Goal: Information Seeking & Learning: Learn about a topic

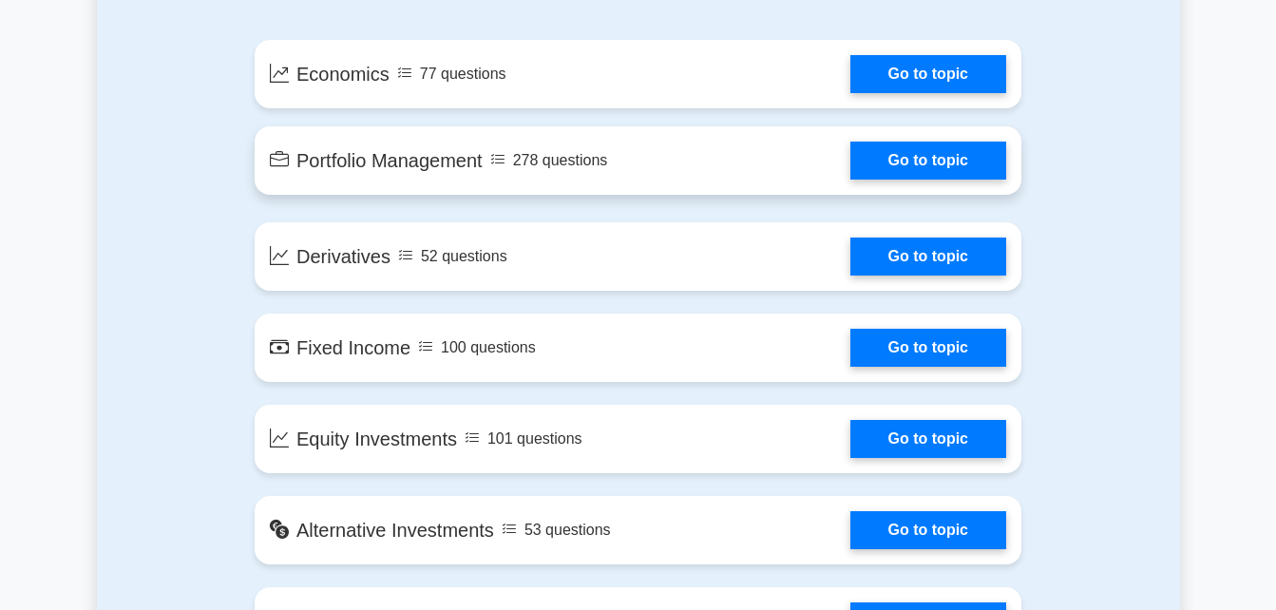
scroll to position [1140, 0]
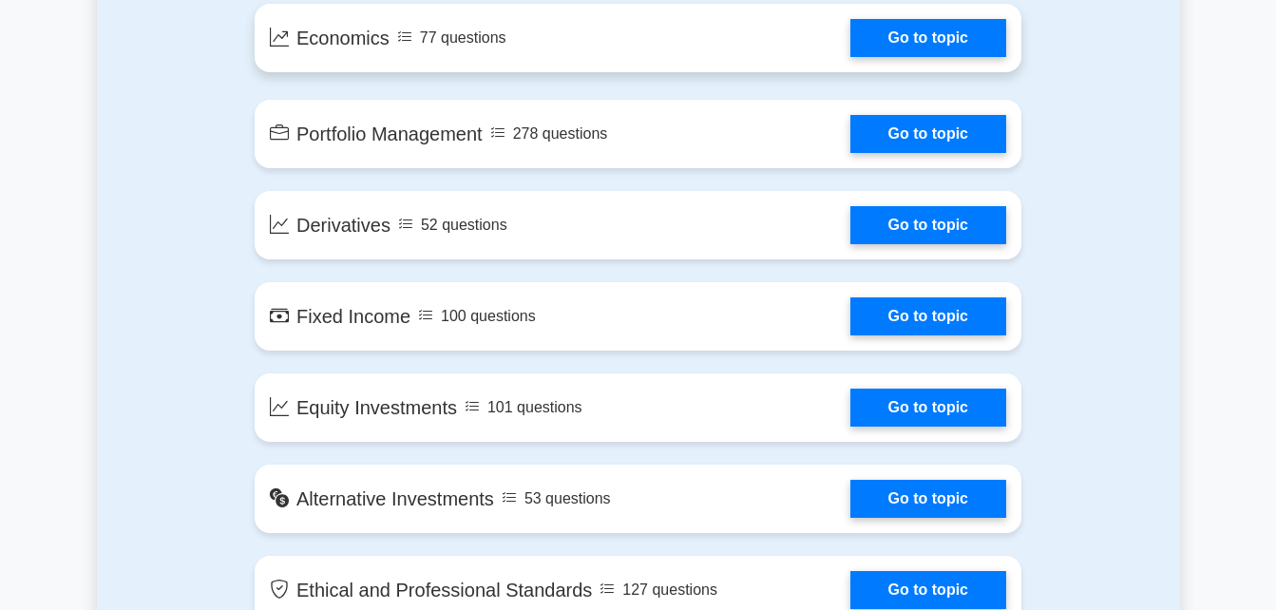
click at [397, 49] on div "77 questions" at bounding box center [451, 38] width 109 height 23
click at [1006, 57] on link "Go to topic" at bounding box center [928, 38] width 156 height 38
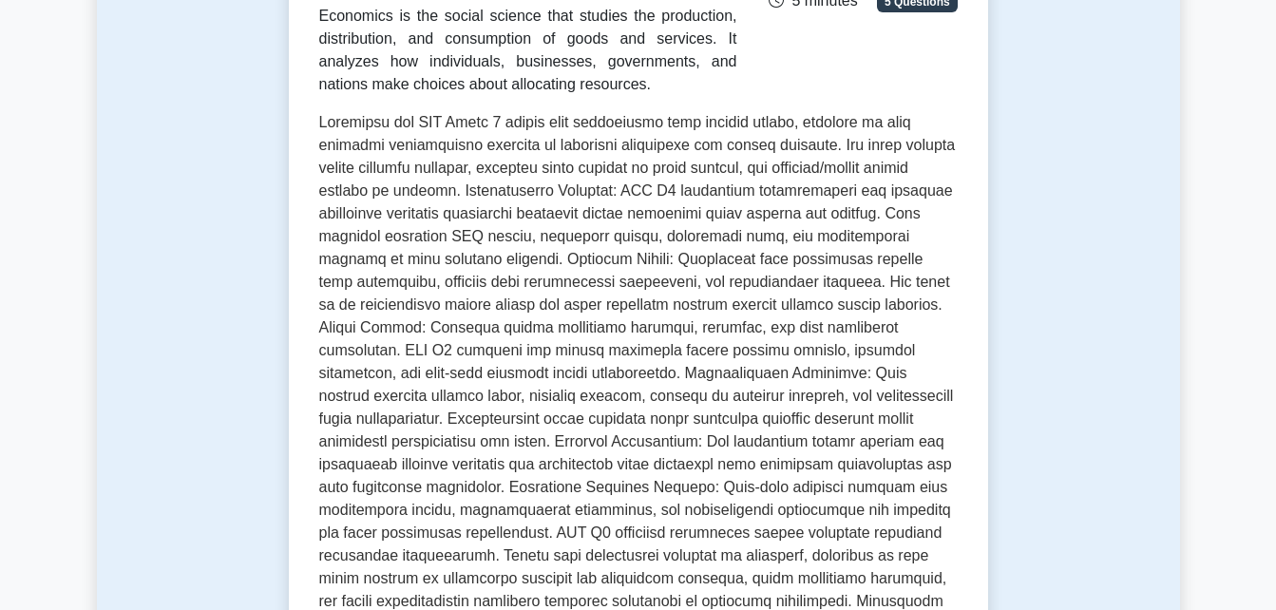
scroll to position [380, 0]
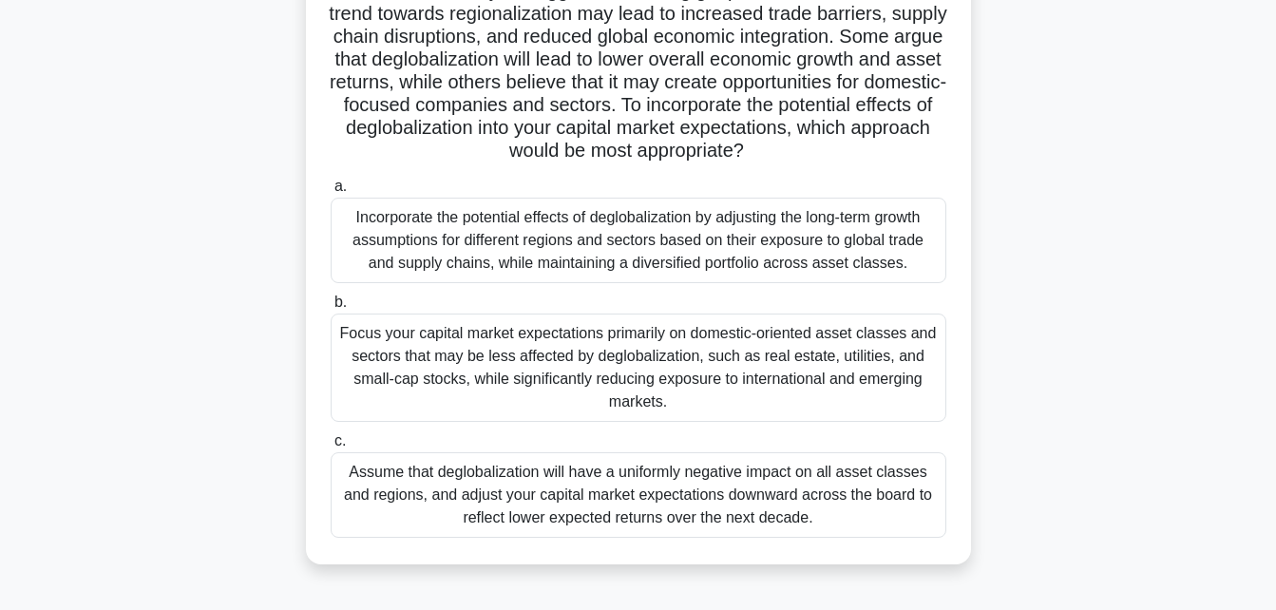
scroll to position [285, 0]
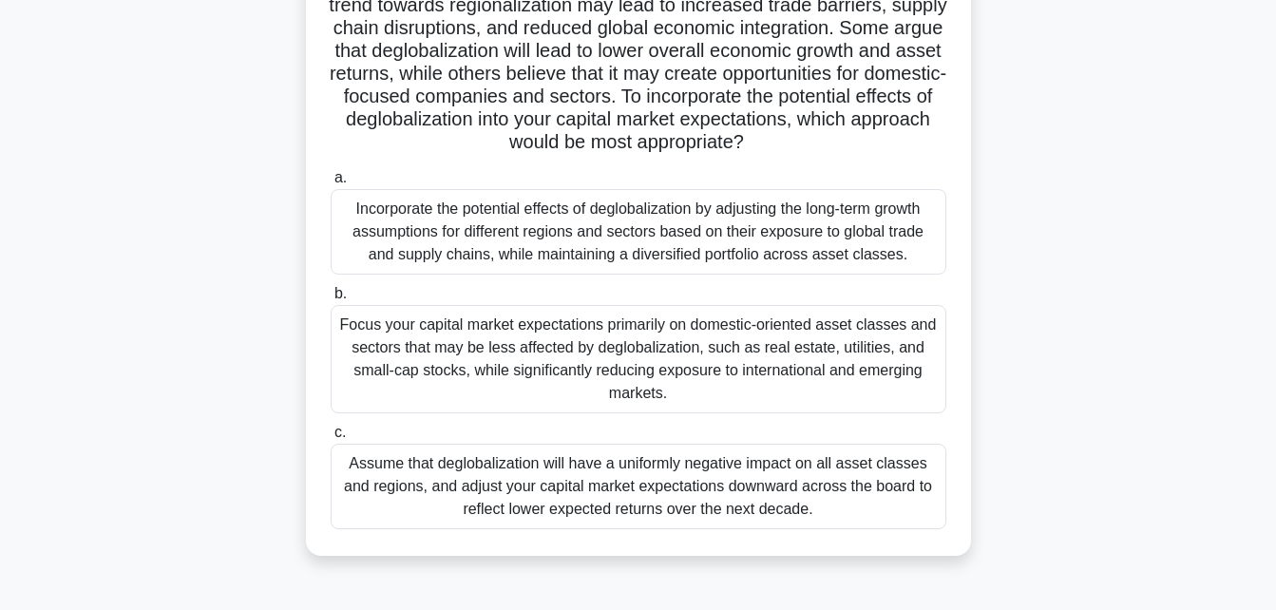
click at [100, 500] on div "2:10 Stop CFA Level 3 - Economics Expert 1/5 .spinner_0XTQ{transform-origin:cen…" at bounding box center [638, 258] width 1083 height 950
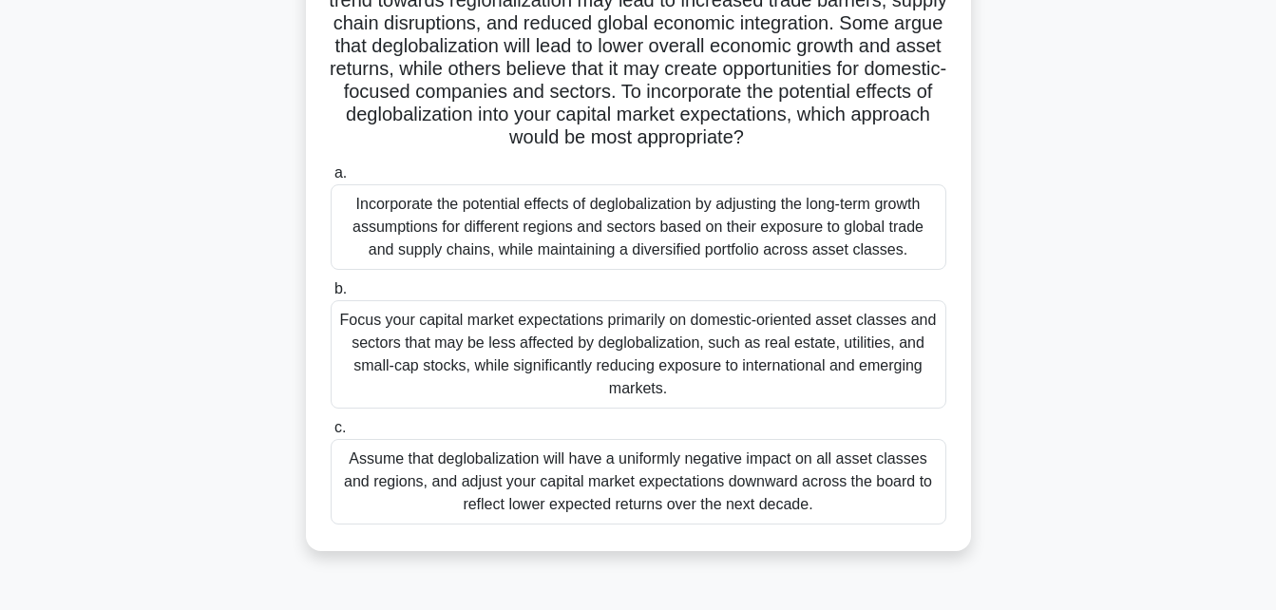
click at [331, 238] on div "Incorporate the potential effects of deglobalization by adjusting the long-term…" at bounding box center [639, 227] width 616 height 86
click at [331, 180] on input "a. Incorporate the potential effects of deglobalization by adjusting the long-t…" at bounding box center [331, 173] width 0 height 12
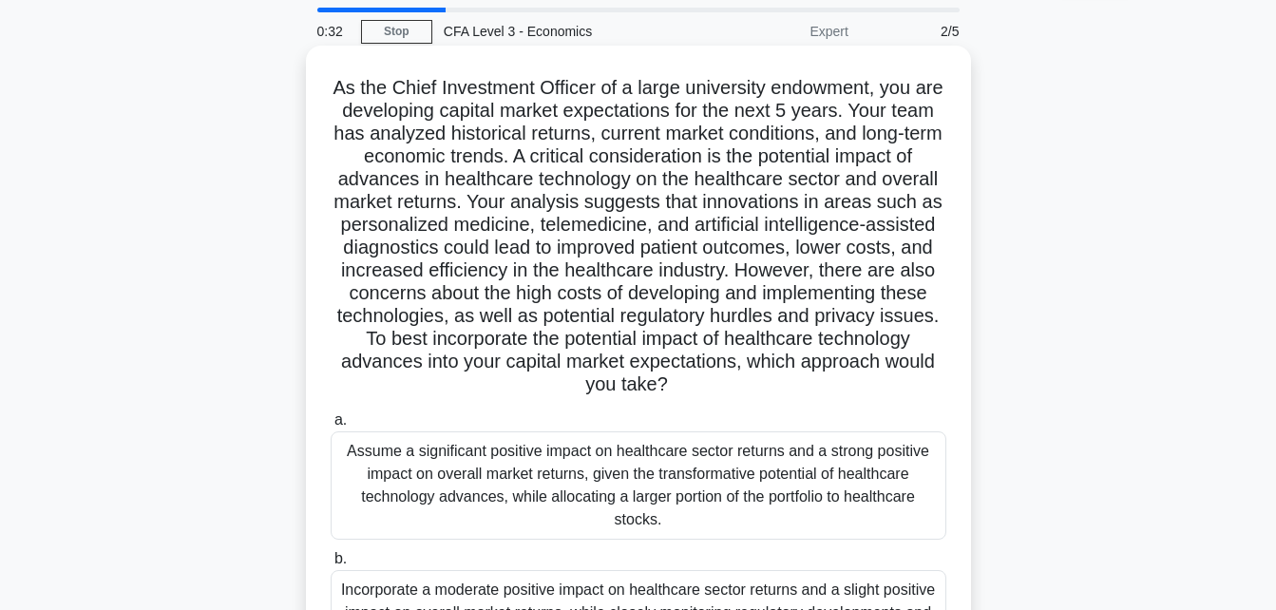
scroll to position [156, 0]
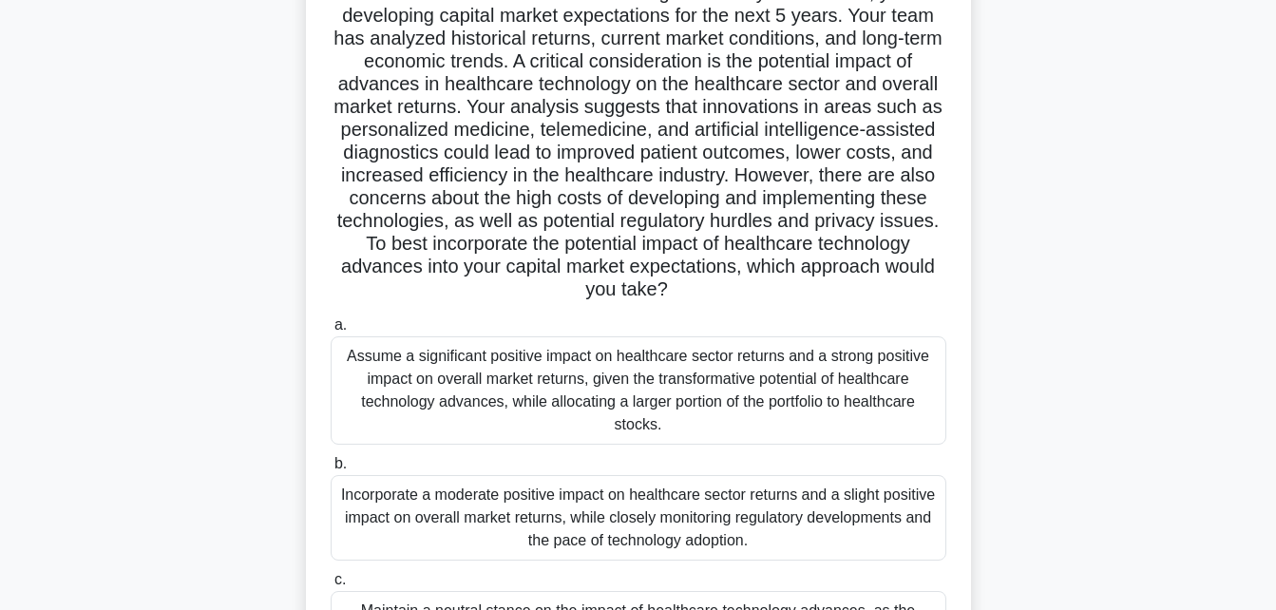
click at [331, 360] on div "Assume a significant positive impact on healthcare sector returns and a strong …" at bounding box center [639, 390] width 616 height 108
click at [331, 332] on input "a. Assume a significant positive impact on healthcare sector returns and a stro…" at bounding box center [331, 325] width 0 height 12
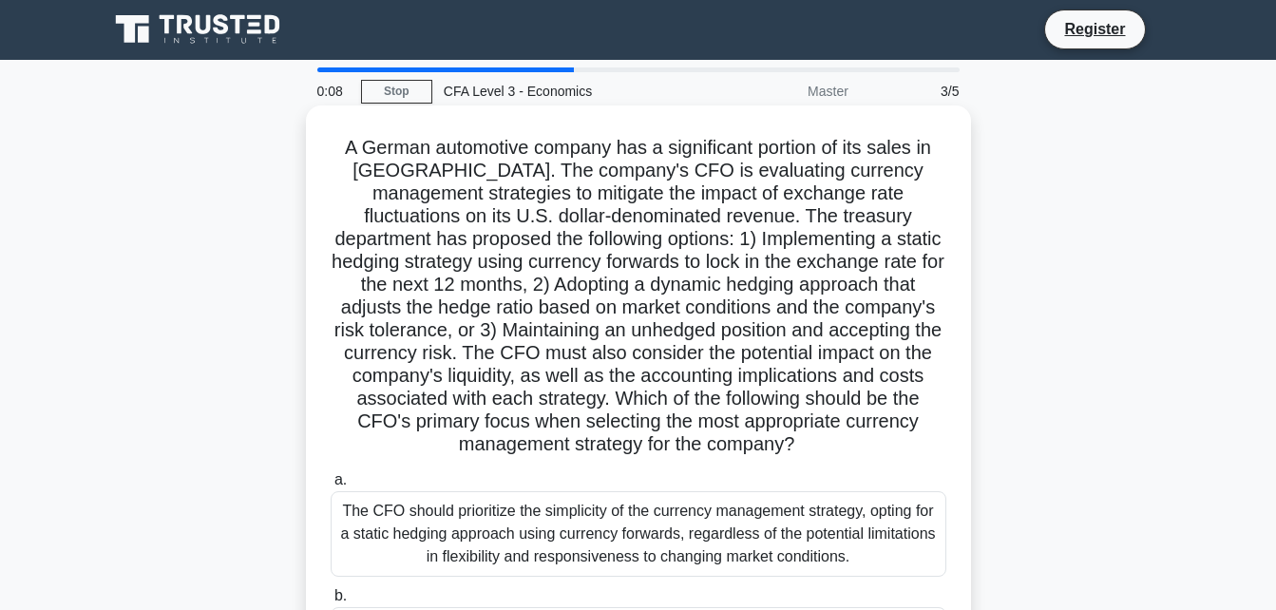
scroll to position [0, 0]
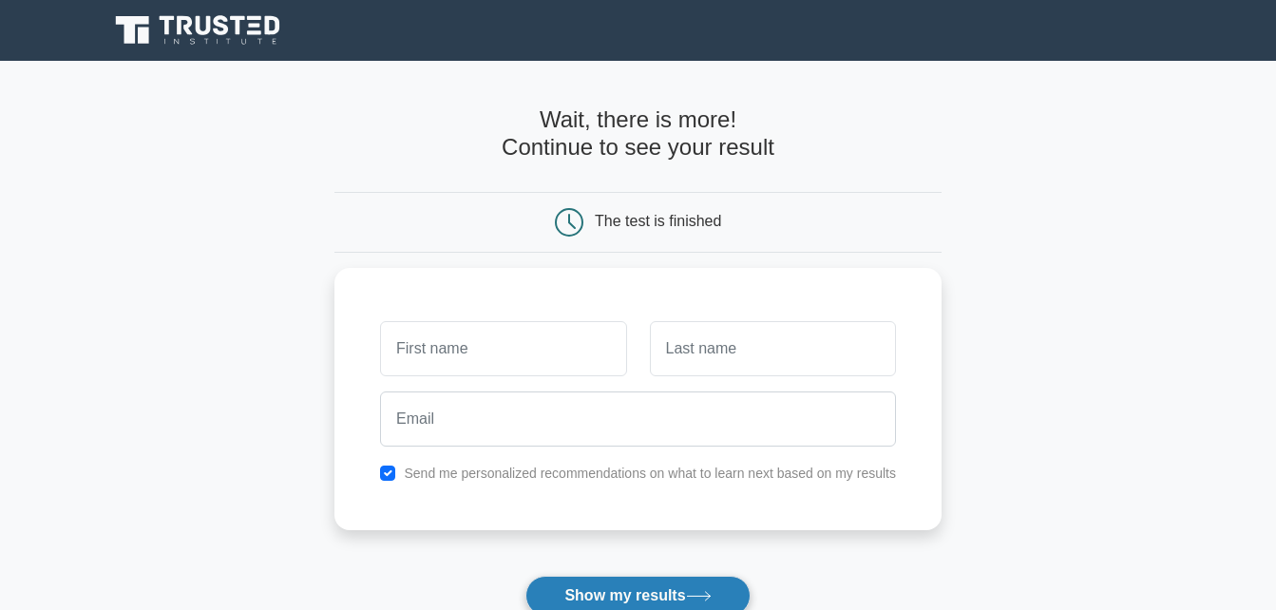
click at [525, 576] on button "Show my results" at bounding box center [637, 596] width 224 height 40
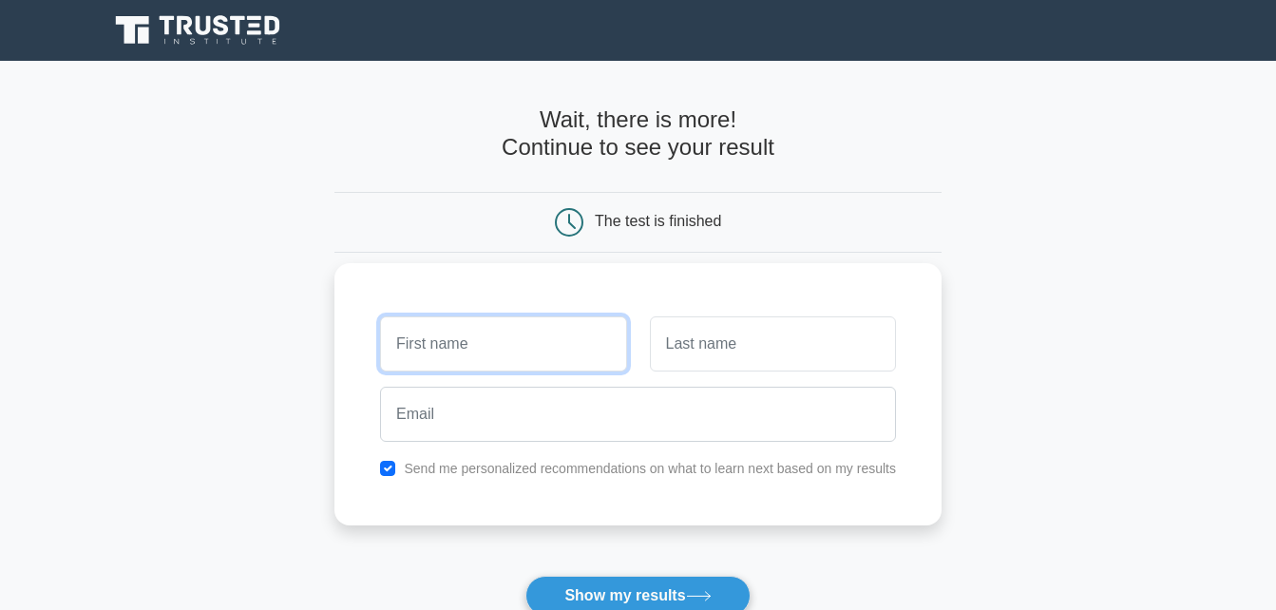
click at [380, 316] on input "text" at bounding box center [503, 343] width 246 height 55
type input "´"
type input "Maiquel"
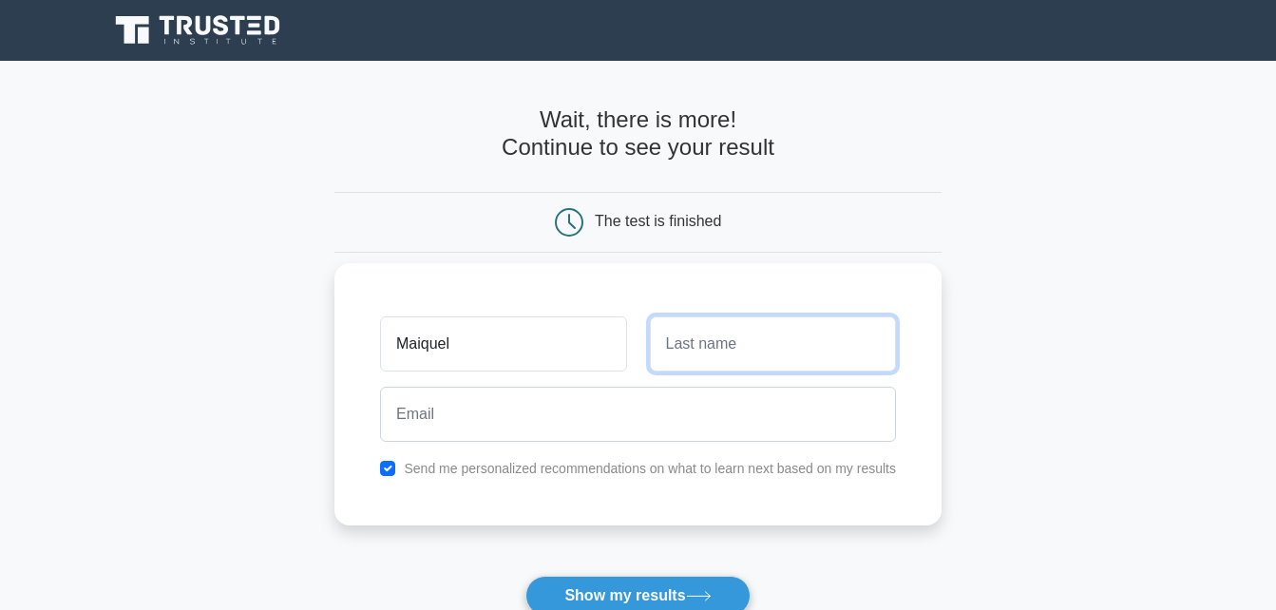
click at [650, 316] on input "text" at bounding box center [773, 343] width 246 height 55
type input "Bruno"
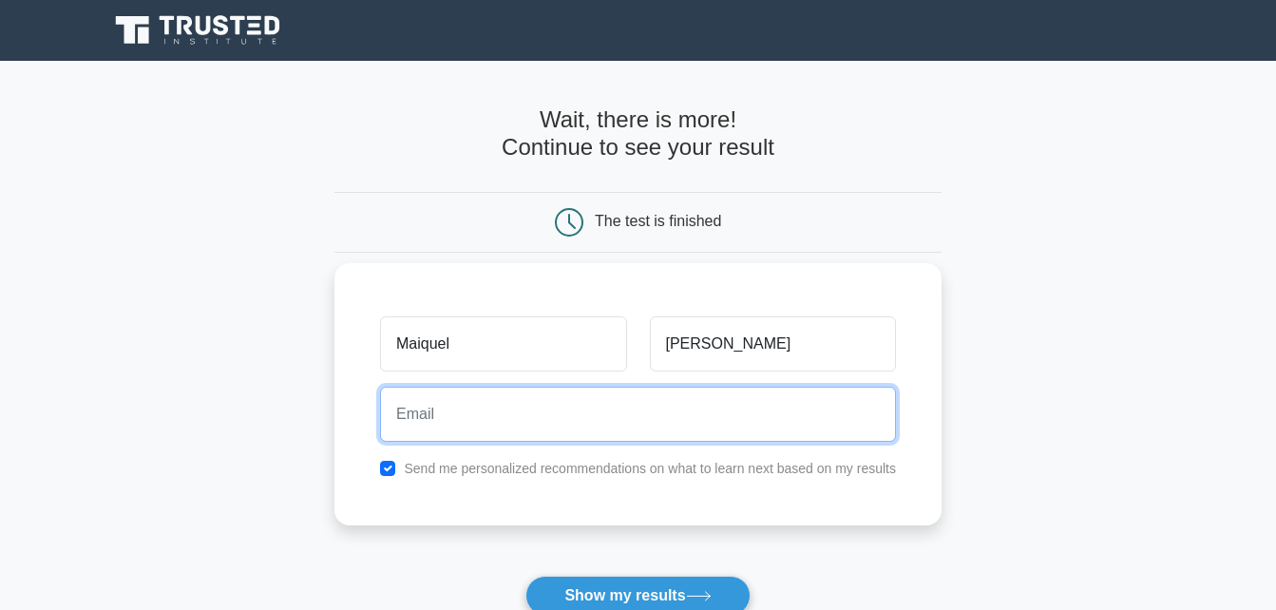
click at [380, 387] on input "email" at bounding box center [638, 414] width 516 height 55
type input "maiquelduartebruno@gmail.com"
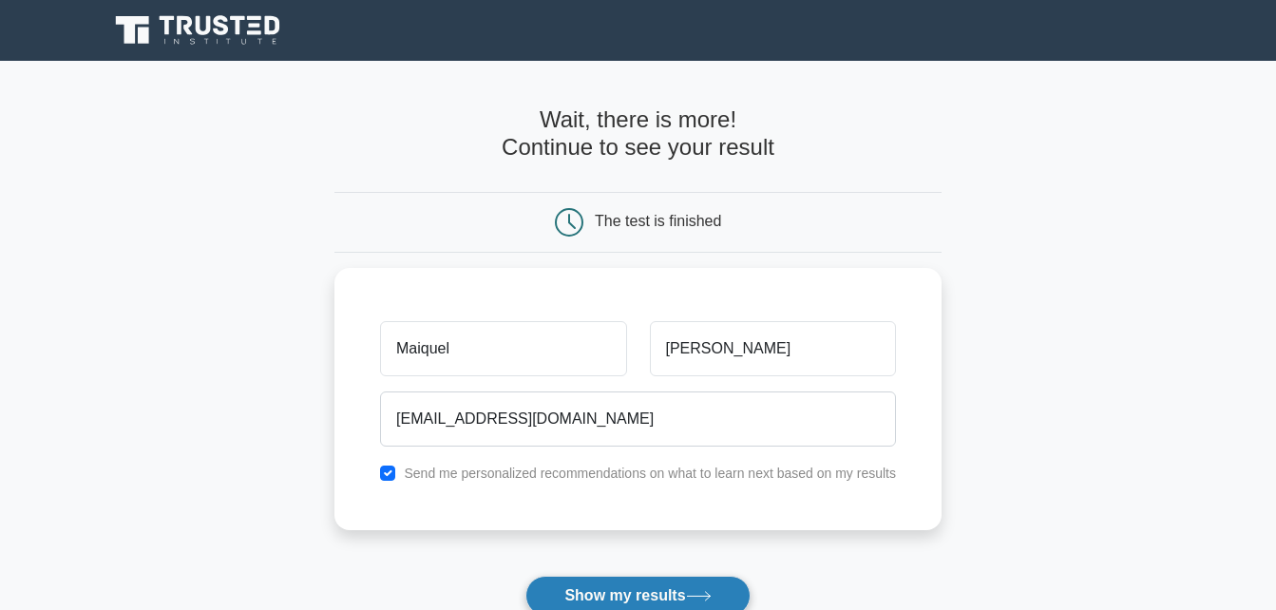
click at [525, 576] on button "Show my results" at bounding box center [637, 596] width 224 height 40
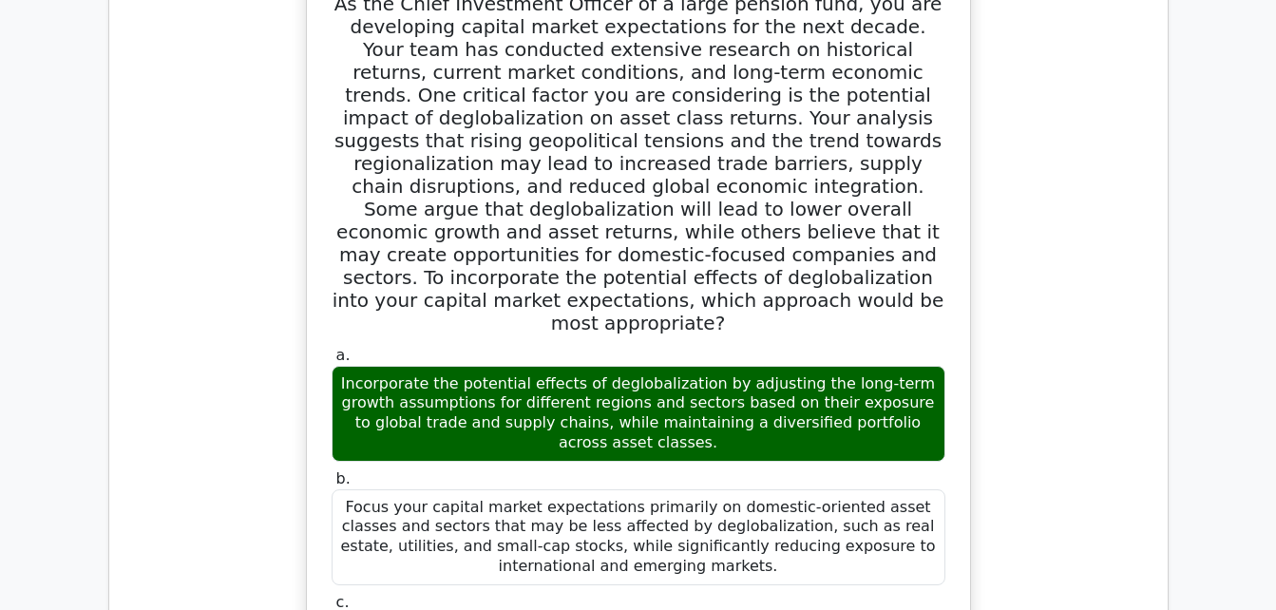
scroll to position [1560, 0]
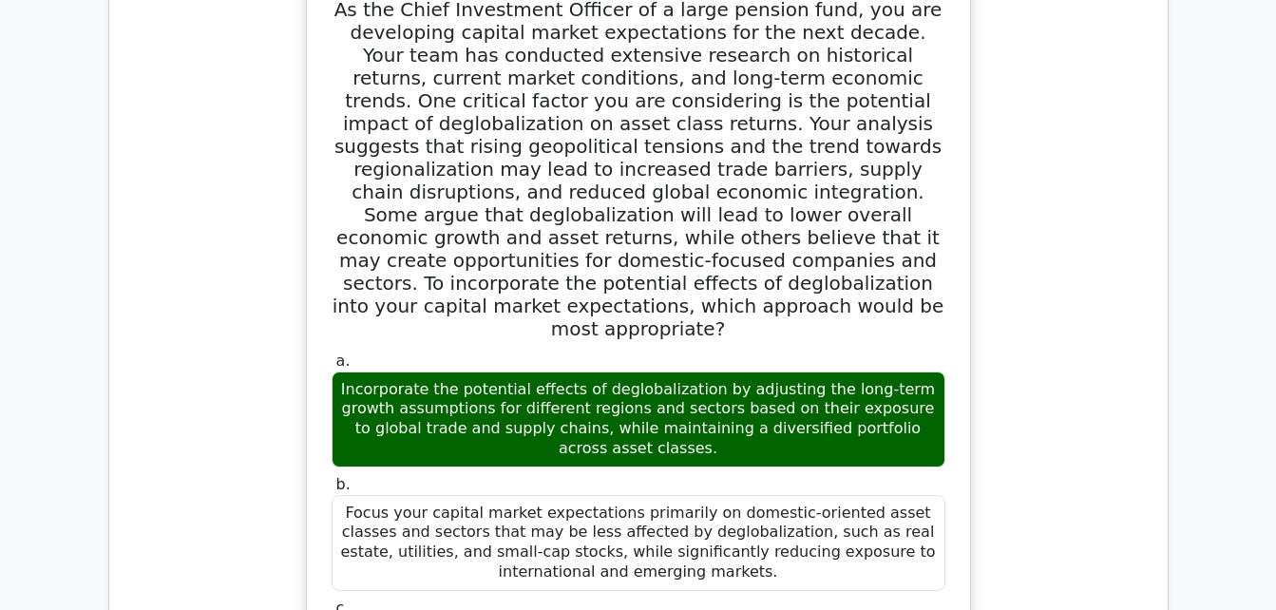
click at [332, 495] on div "Focus your capital market expectations primarily on domestic-oriented asset cla…" at bounding box center [639, 543] width 614 height 96
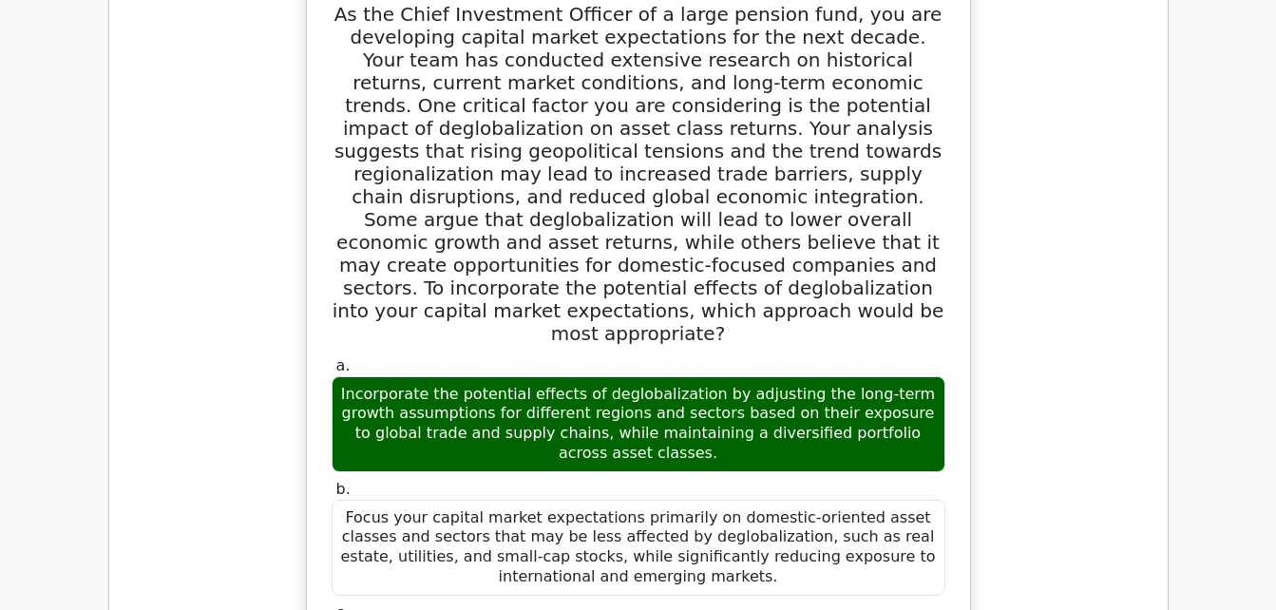
click at [1146, 294] on div "Question Analysis Question # Topic Difficulty Result Time Spent Action 1 Econom…" at bounding box center [638, 615] width 1058 height 1644
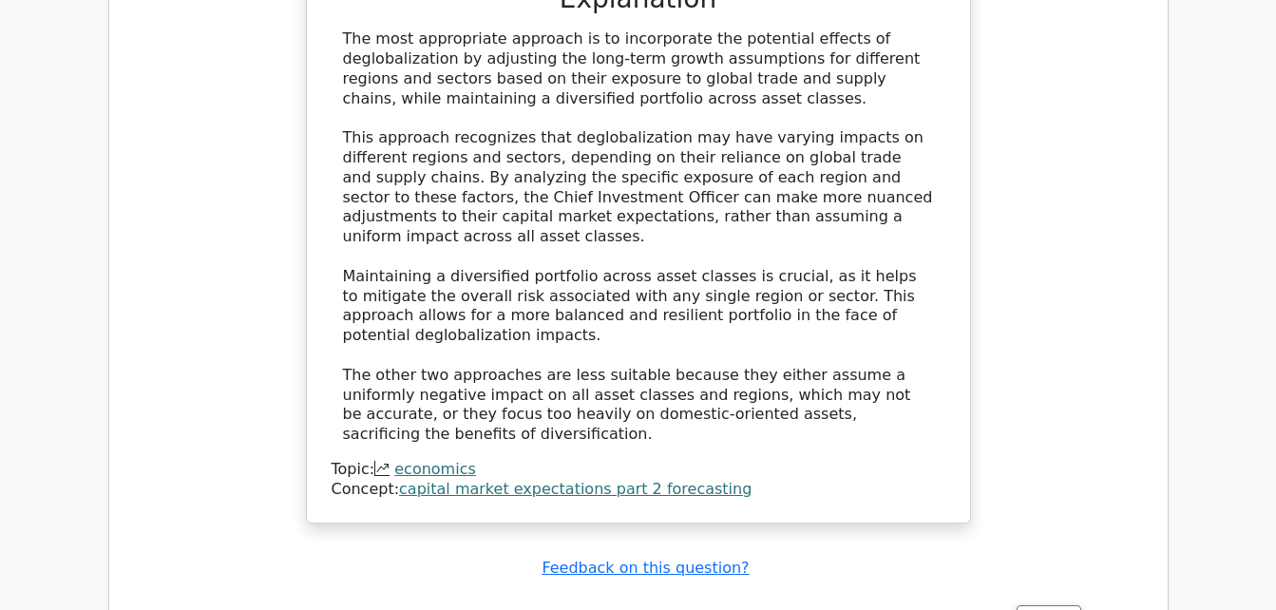
scroll to position [2320, 0]
click at [423, 478] on link "capital market expectations part 2 forecasting" at bounding box center [575, 487] width 352 height 18
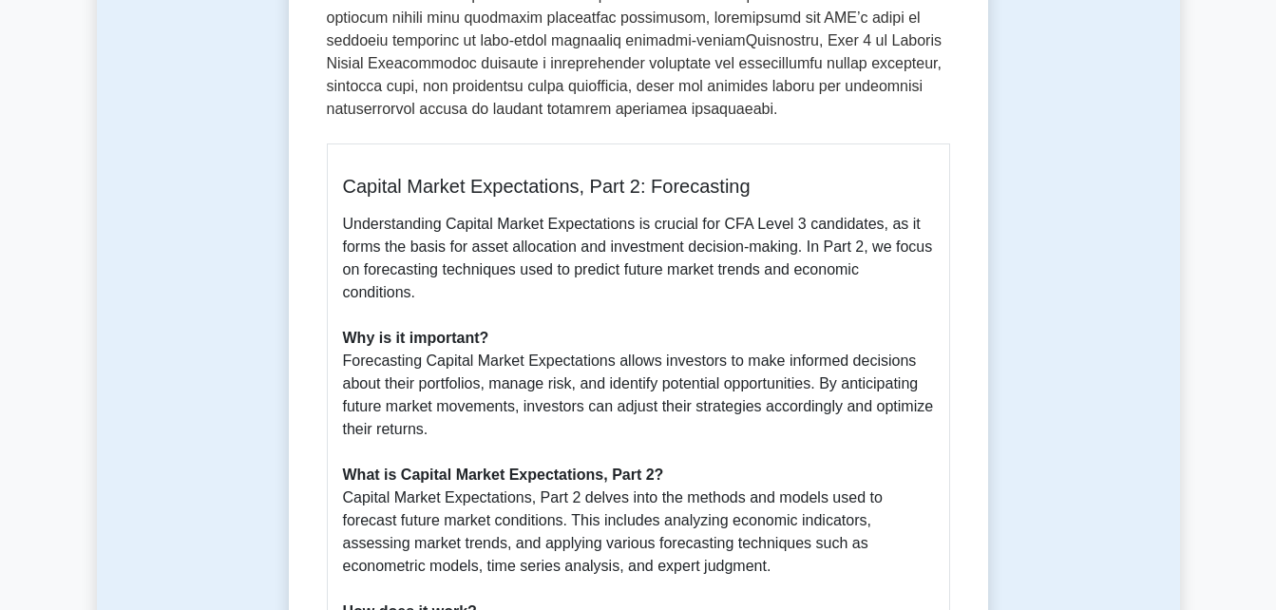
scroll to position [950, 0]
